Goal: Task Accomplishment & Management: Manage account settings

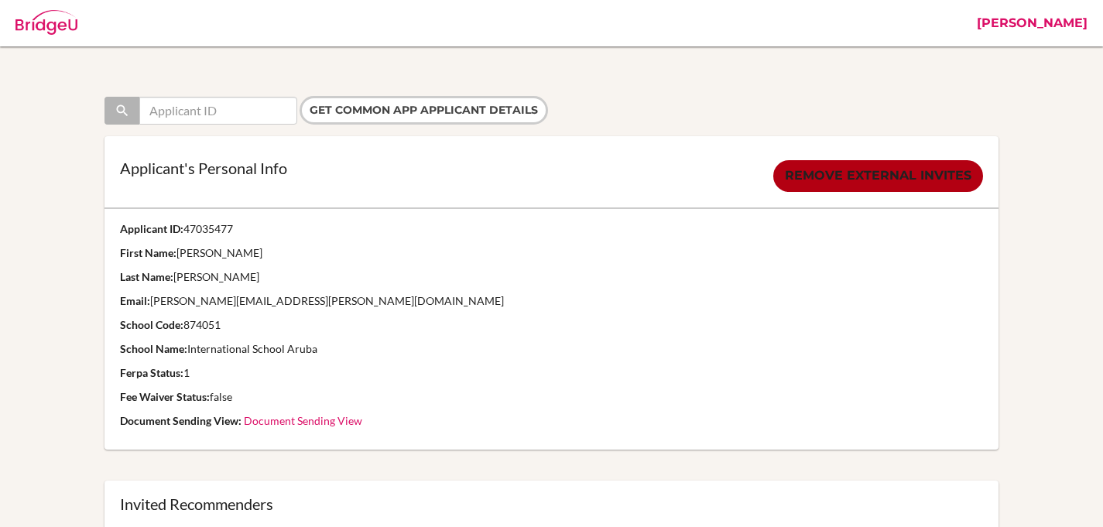
scroll to position [696, 0]
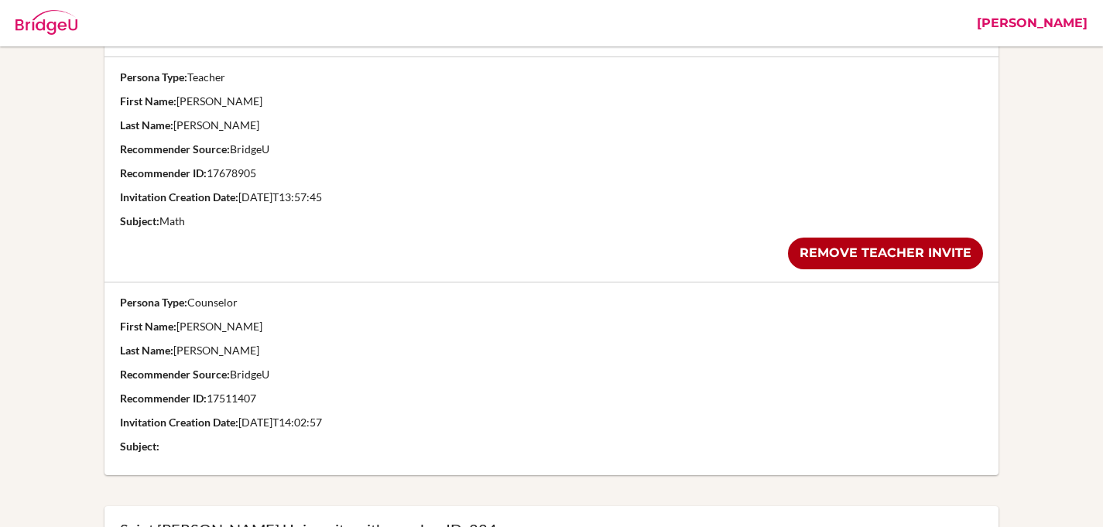
click at [1069, 21] on link "[PERSON_NAME]" at bounding box center [1032, 23] width 126 height 46
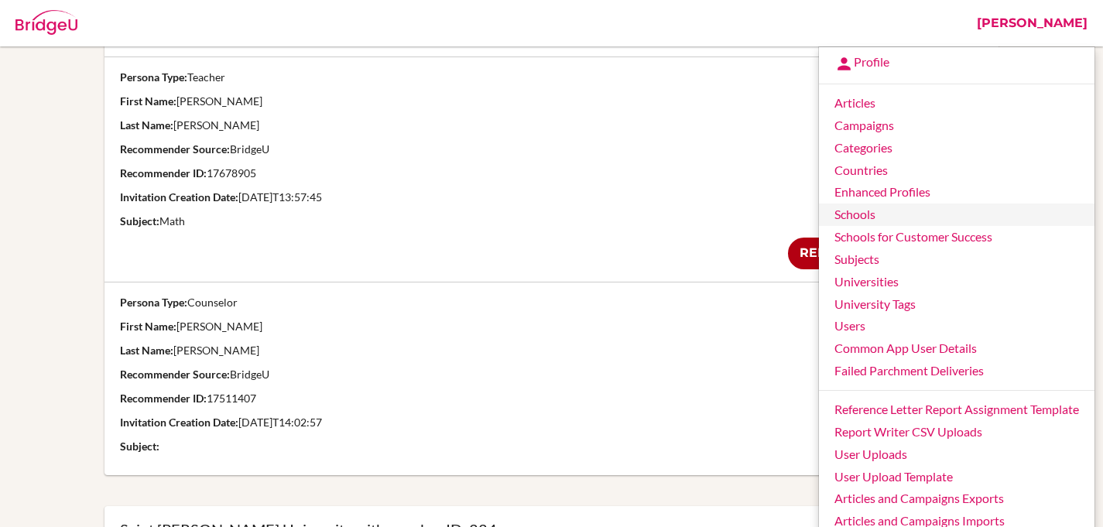
click at [883, 222] on link "Schools" at bounding box center [956, 215] width 275 height 22
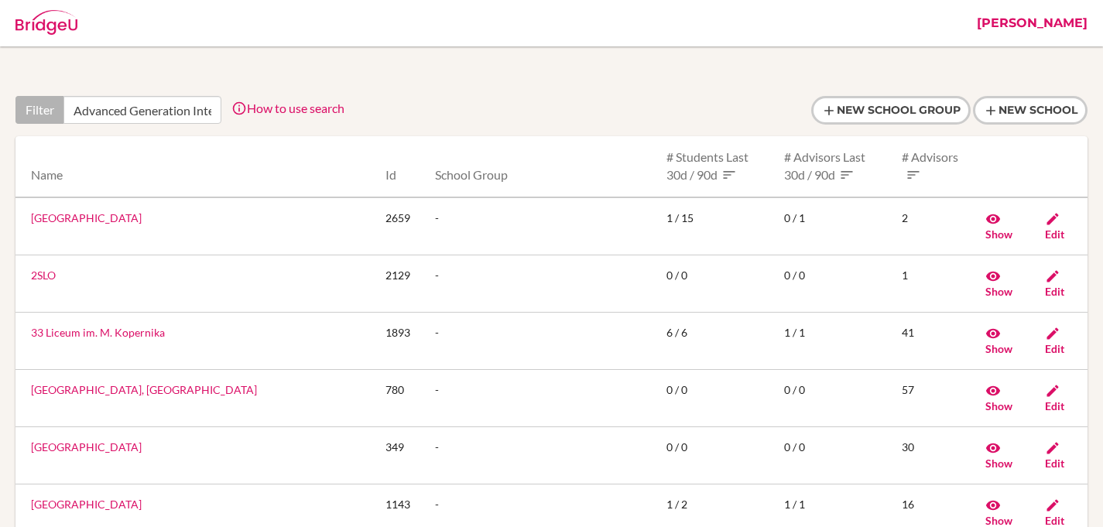
scroll to position [0, 183]
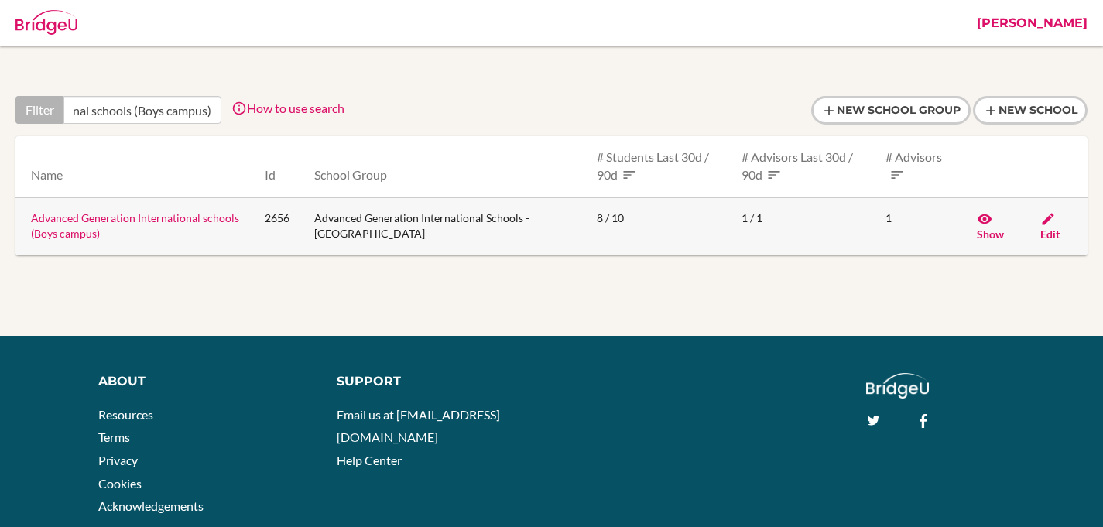
type input "Advanced Generation International schools (Boys campus)"
click at [1049, 233] on span "Edit" at bounding box center [1049, 233] width 19 height 13
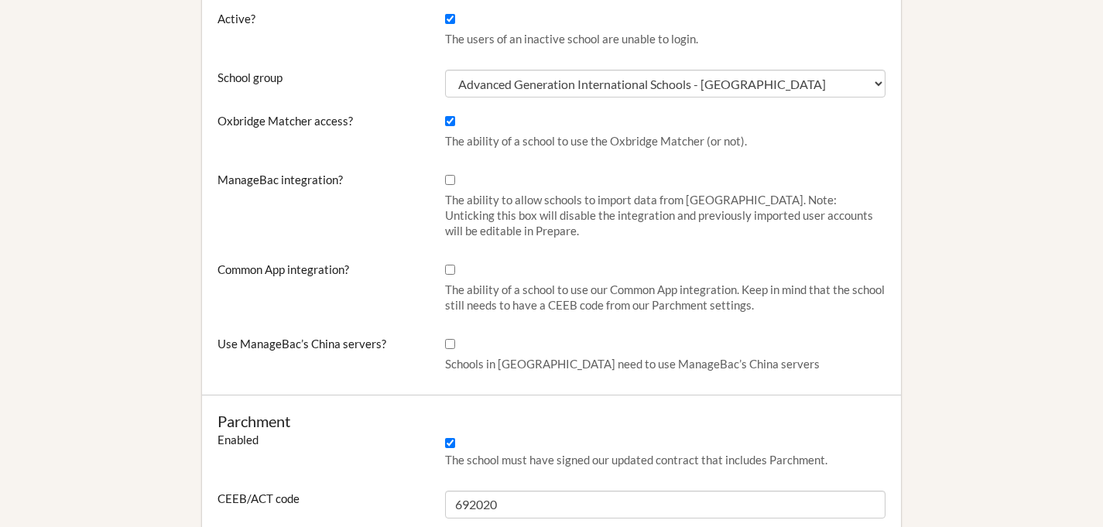
scroll to position [612, 0]
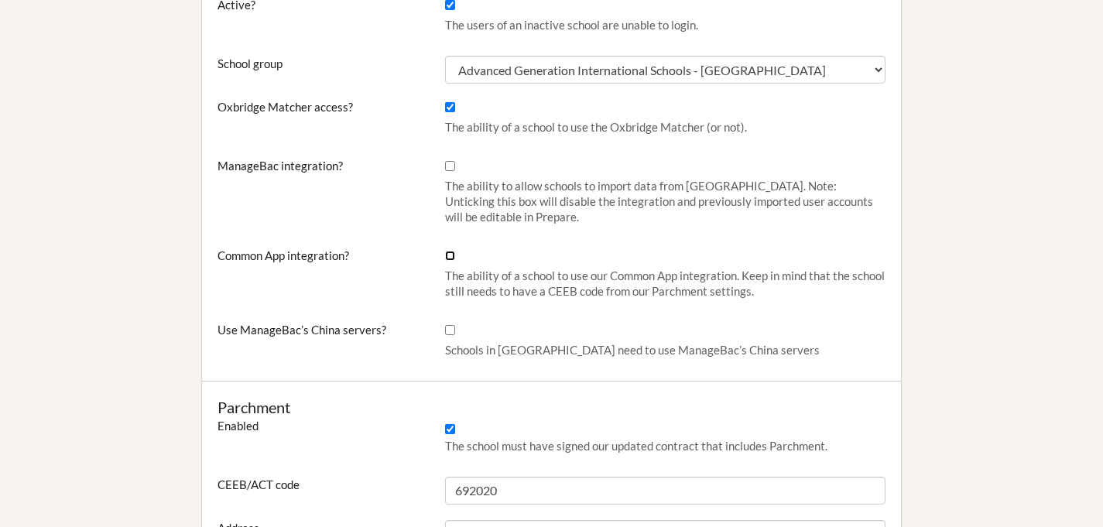
click at [450, 254] on input "Common App integration?" at bounding box center [450, 256] width 10 height 10
checkbox input "true"
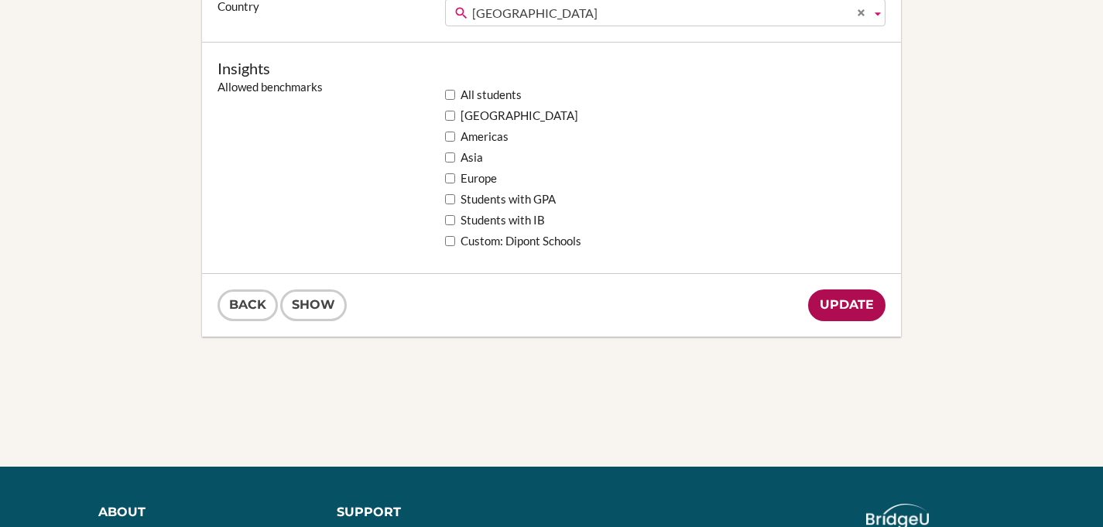
scroll to position [1338, 0]
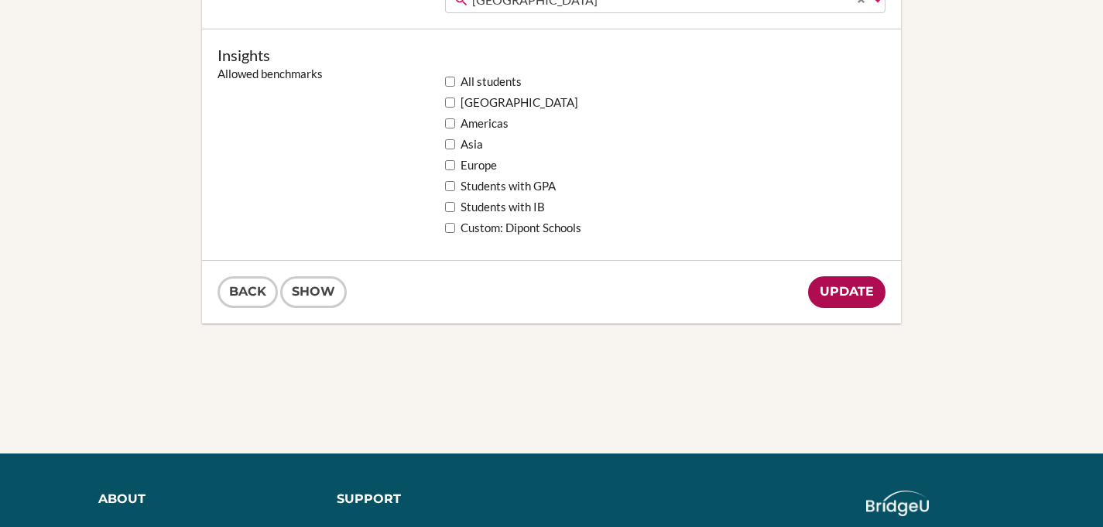
click at [848, 286] on input "Update" at bounding box center [846, 292] width 77 height 32
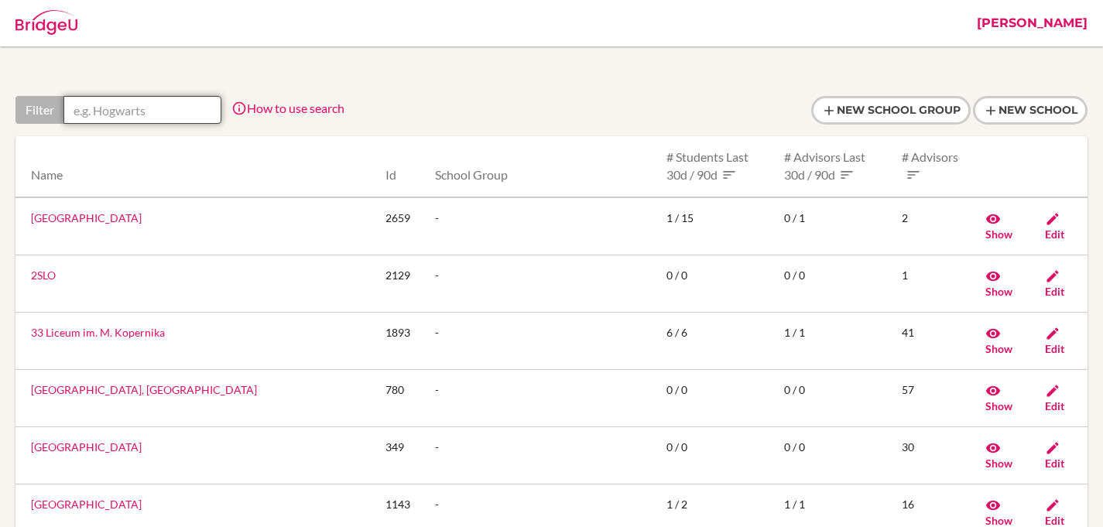
click at [149, 109] on input "text" at bounding box center [142, 110] width 158 height 28
paste input "Advanced Generations International Schools (Girls campus)"
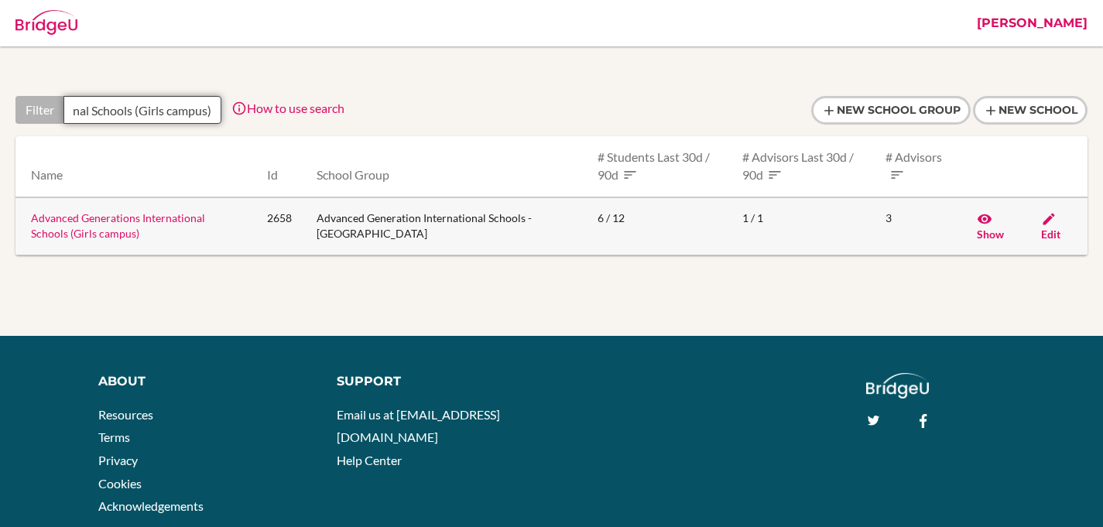
type input "Advanced Generations International Schools (Girls campus)"
click at [1049, 227] on td "Edit" at bounding box center [1057, 226] width 59 height 58
click at [1045, 234] on span "Edit" at bounding box center [1050, 233] width 19 height 13
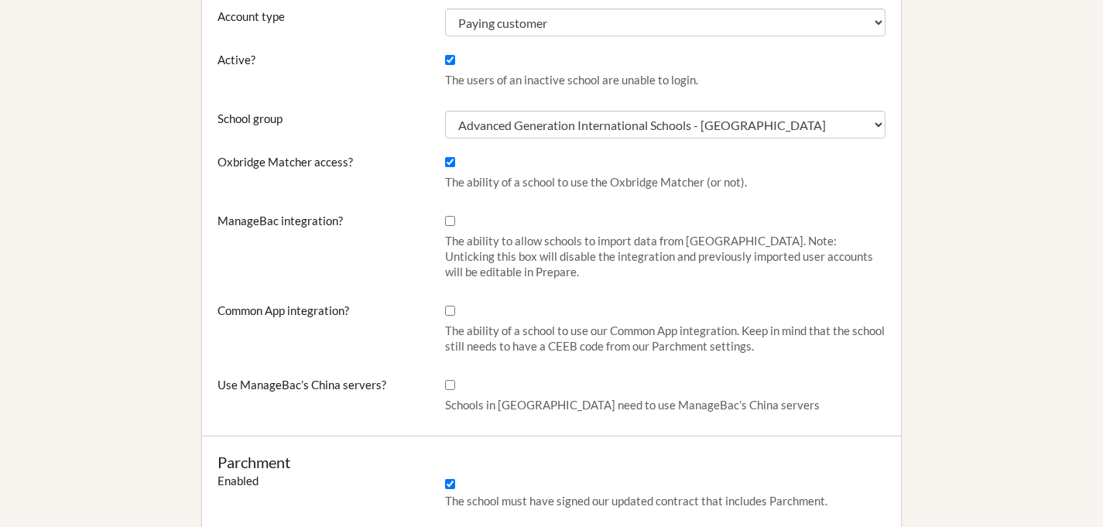
scroll to position [617, 0]
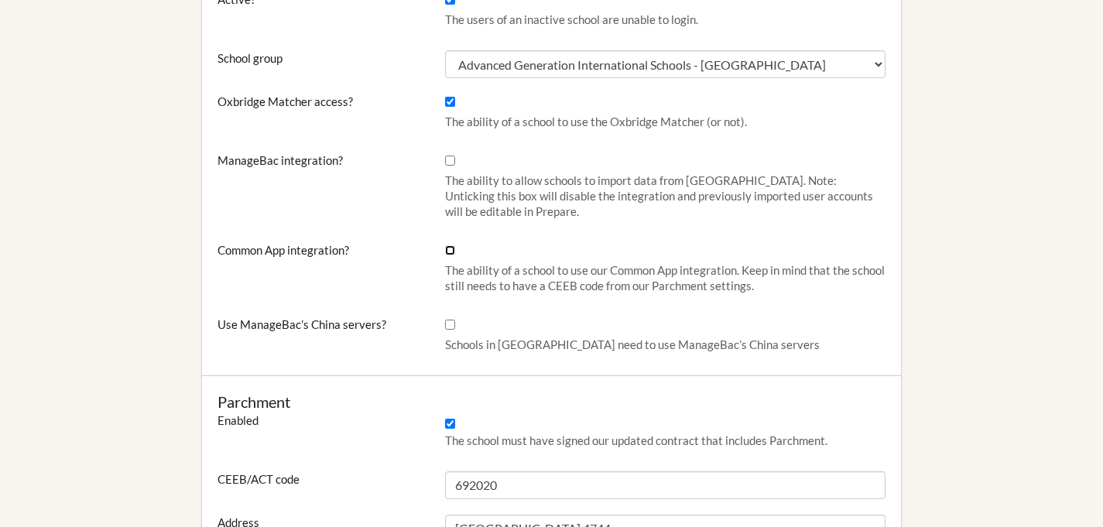
click at [451, 248] on input "Common App integration?" at bounding box center [450, 250] width 10 height 10
checkbox input "true"
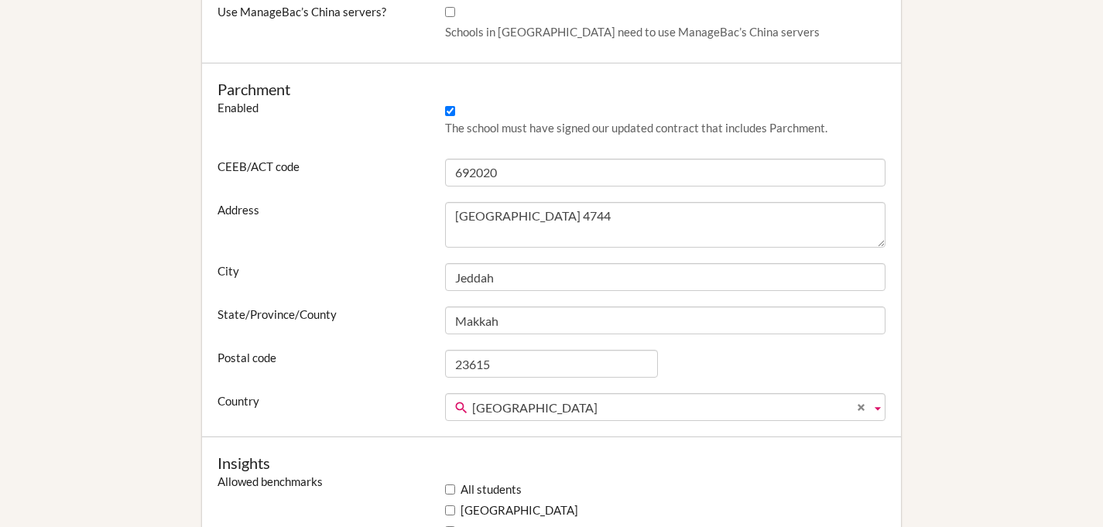
scroll to position [1288, 0]
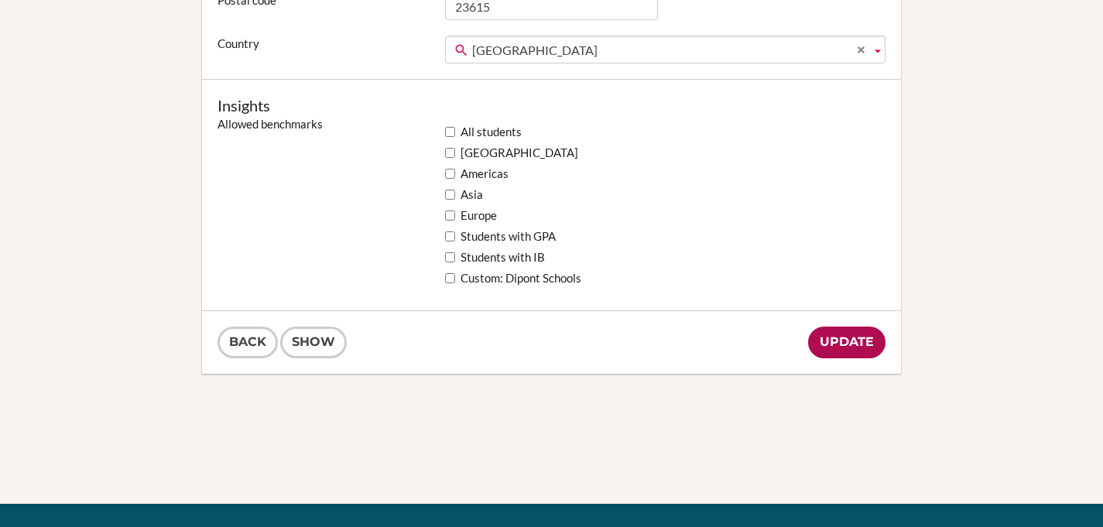
click at [875, 340] on input "Update" at bounding box center [846, 343] width 77 height 32
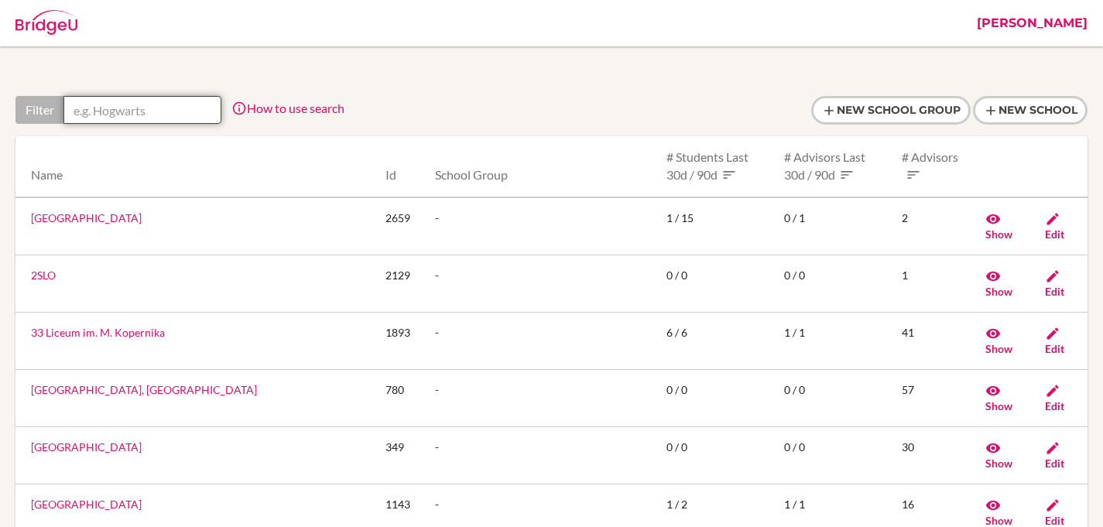
click at [149, 104] on input "text" at bounding box center [142, 110] width 158 height 28
paste input "Advanced Generation International schools (Boys campus)"
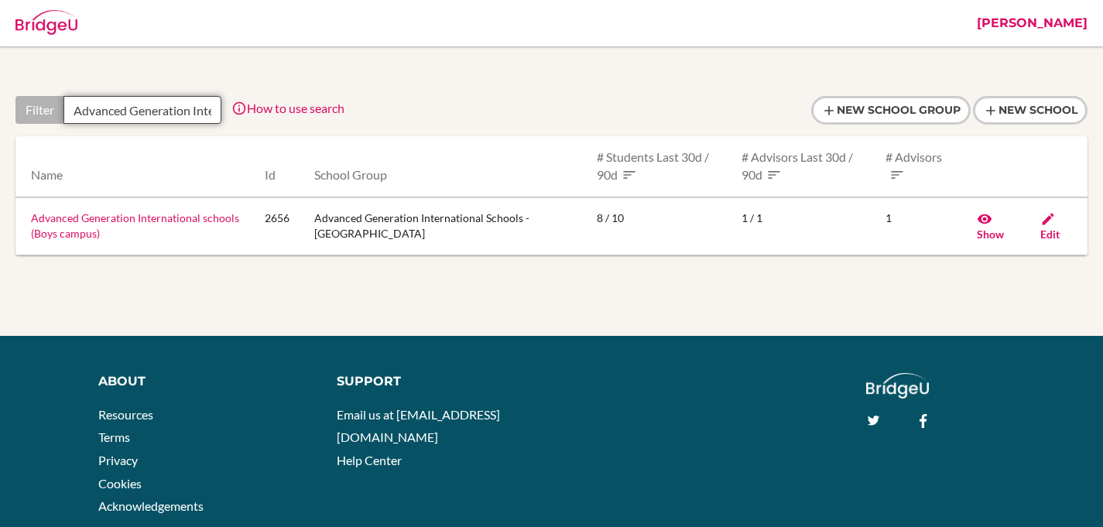
scroll to position [0, 183]
type input "Advanced Generation International schools (Boys campus)"
click at [1048, 221] on icon at bounding box center [1047, 218] width 15 height 15
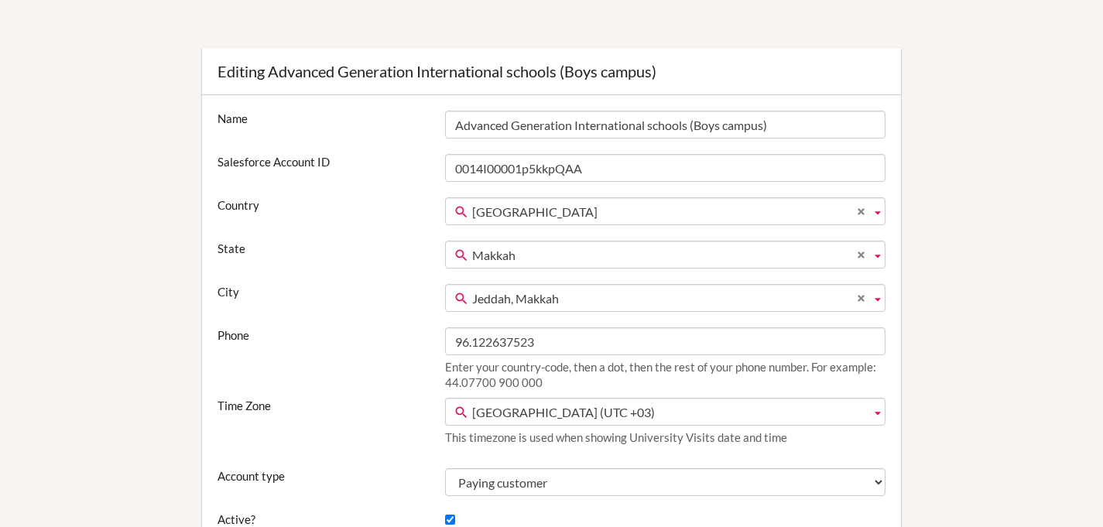
scroll to position [97, 0]
